Goal: Register for event/course

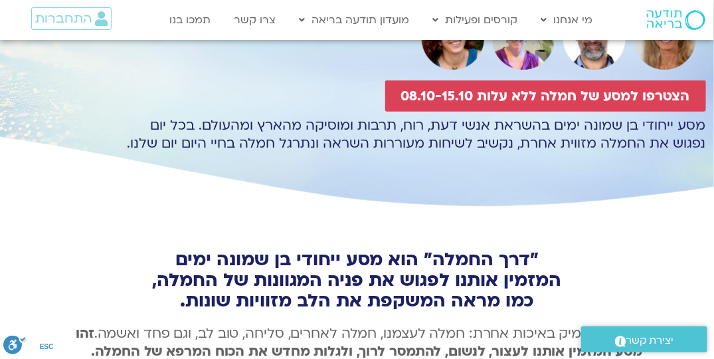
scroll to position [151, 0]
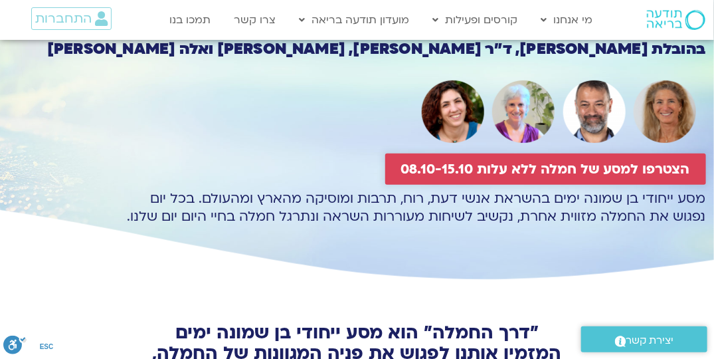
click at [538, 166] on span "הצטרפו למסע של חמלה ללא עלות 08.10-15.10" at bounding box center [545, 168] width 289 height 15
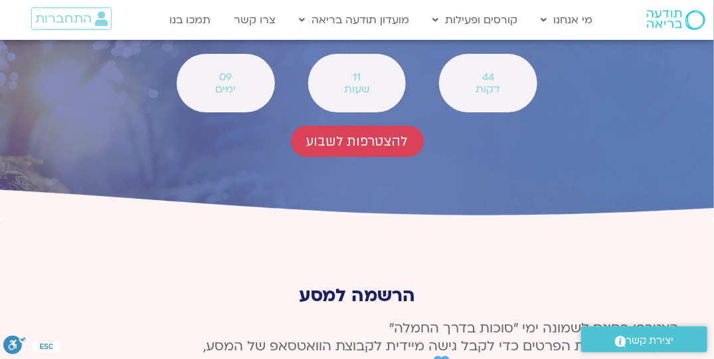
scroll to position [4915, 0]
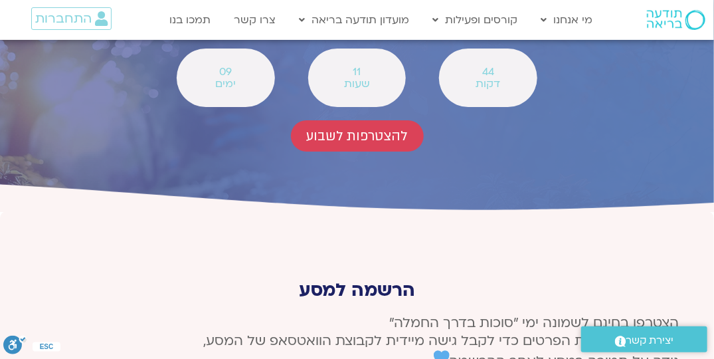
type input "[PERSON_NAME]"
type input "[EMAIL_ADDRESS][DOMAIN_NAME]"
type input "0543161996"
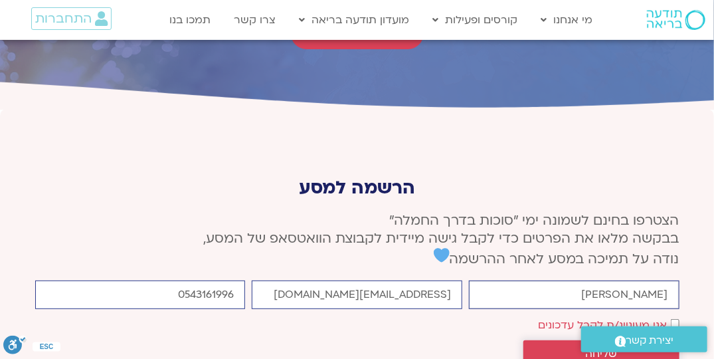
scroll to position [5029, 0]
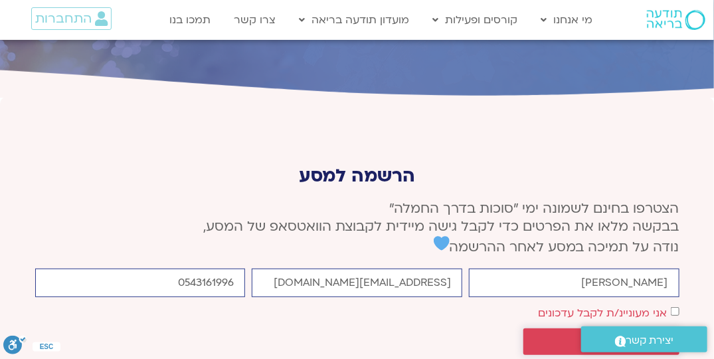
click at [652, 335] on span "שליחה" at bounding box center [601, 341] width 124 height 12
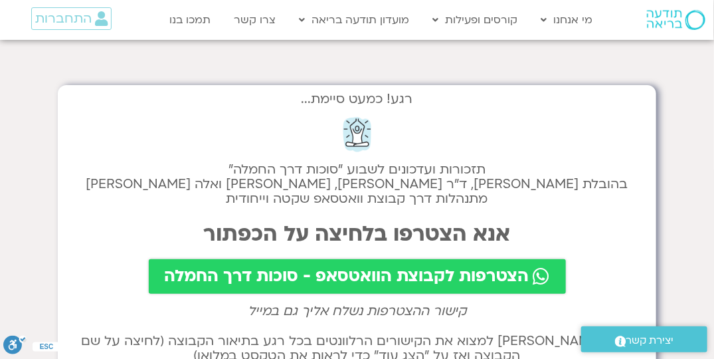
click at [484, 274] on span "הצטרפות לקבוצת הוואטסאפ - סוכות דרך החמלה" at bounding box center [347, 276] width 365 height 19
